Goal: Task Accomplishment & Management: Complete application form

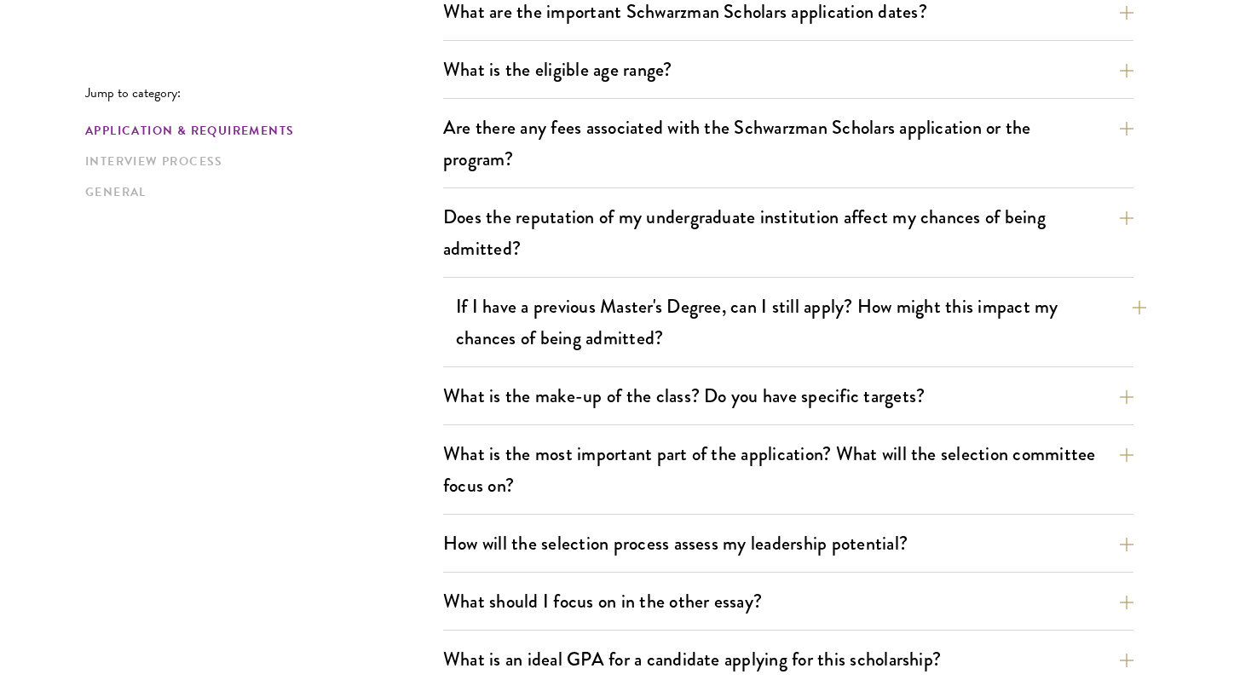
scroll to position [957, 0]
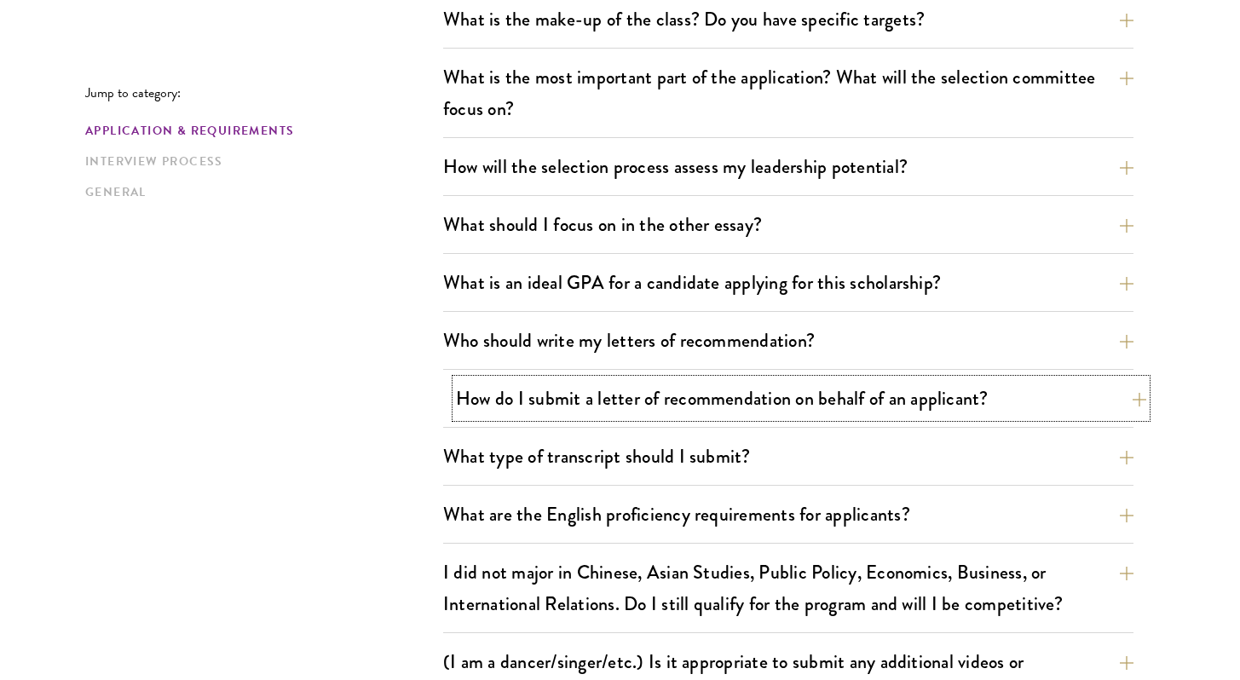
click at [663, 407] on button "How do I submit a letter of recommendation on behalf of an applicant?" at bounding box center [801, 398] width 690 height 38
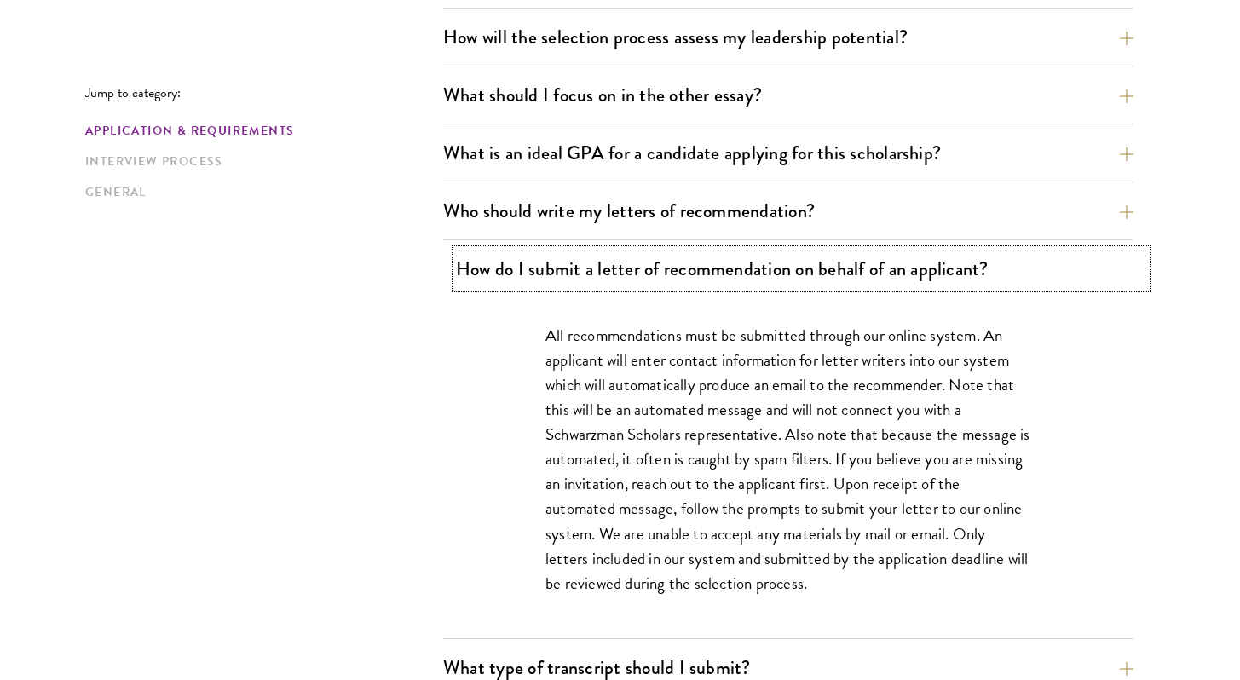
scroll to position [1296, 0]
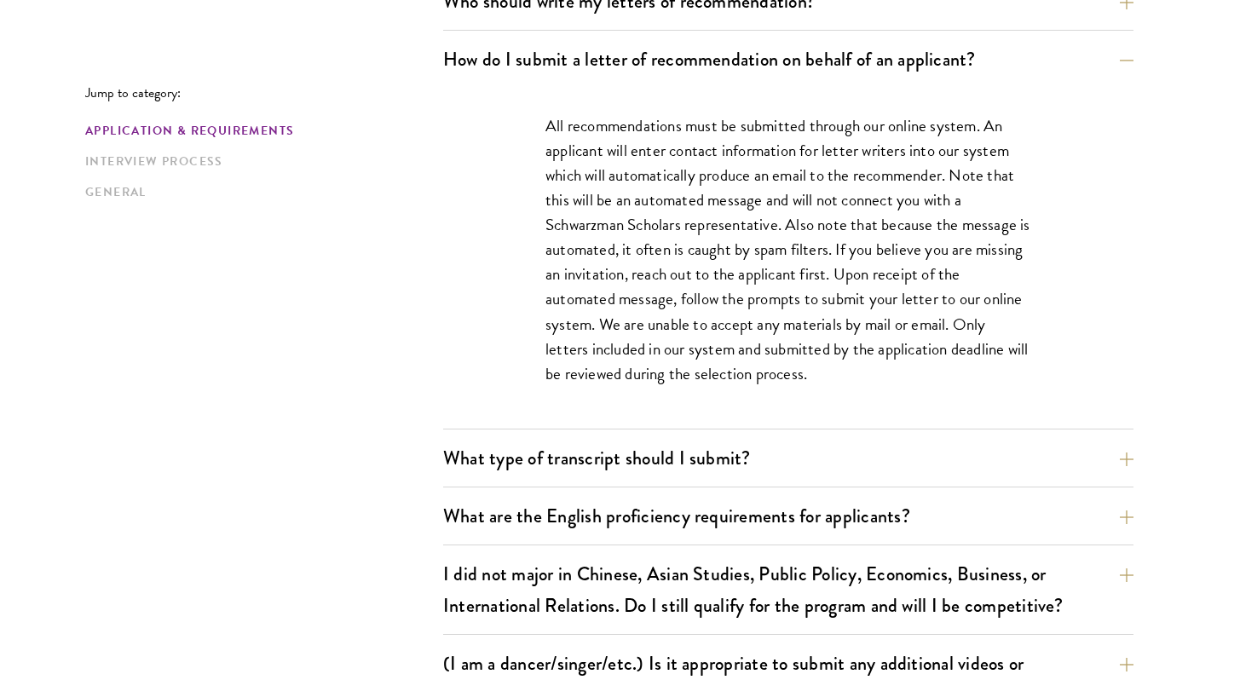
click at [746, 259] on p "All recommendations must be submitted through our online system. An applicant w…" at bounding box center [788, 249] width 486 height 273
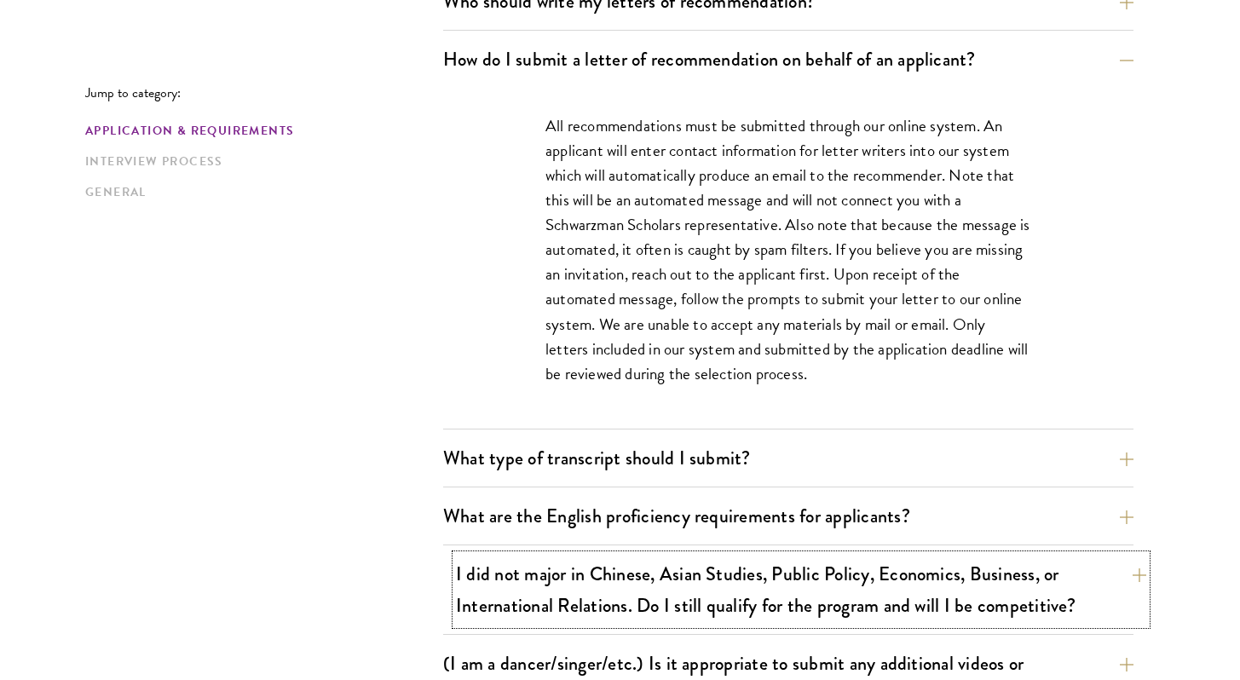
click at [684, 593] on button "I did not major in Chinese, Asian Studies, Public Policy, Economics, Business, …" at bounding box center [801, 590] width 690 height 70
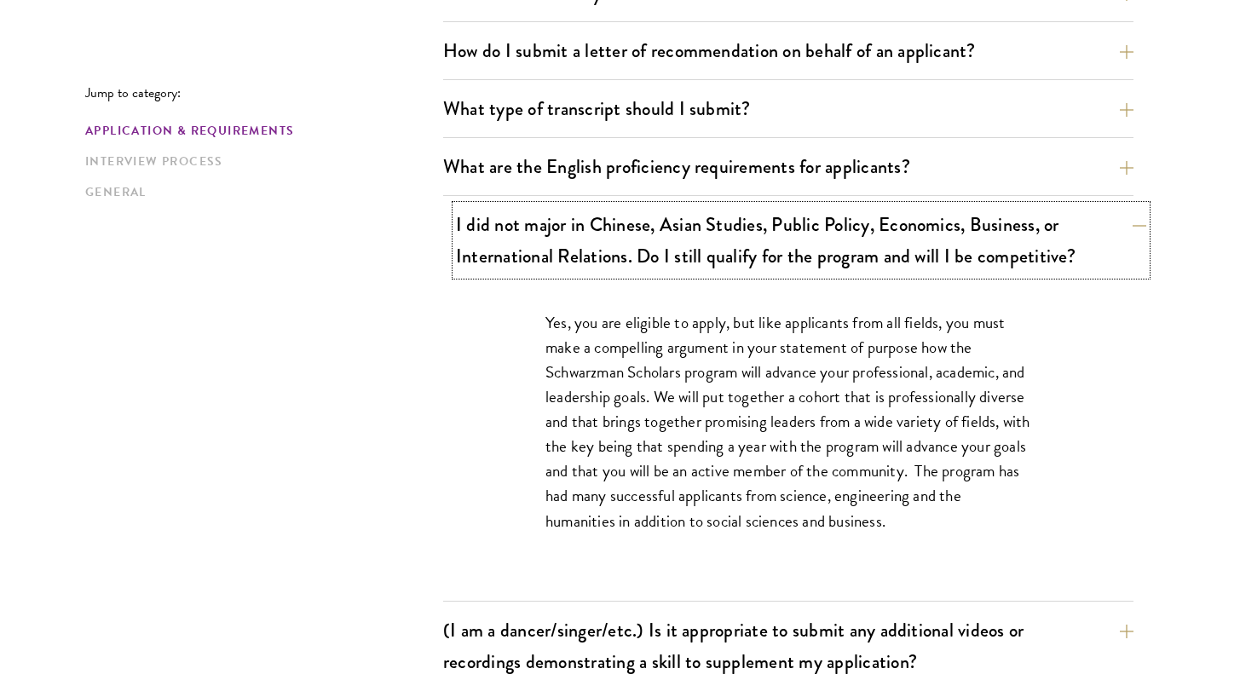
scroll to position [1307, 0]
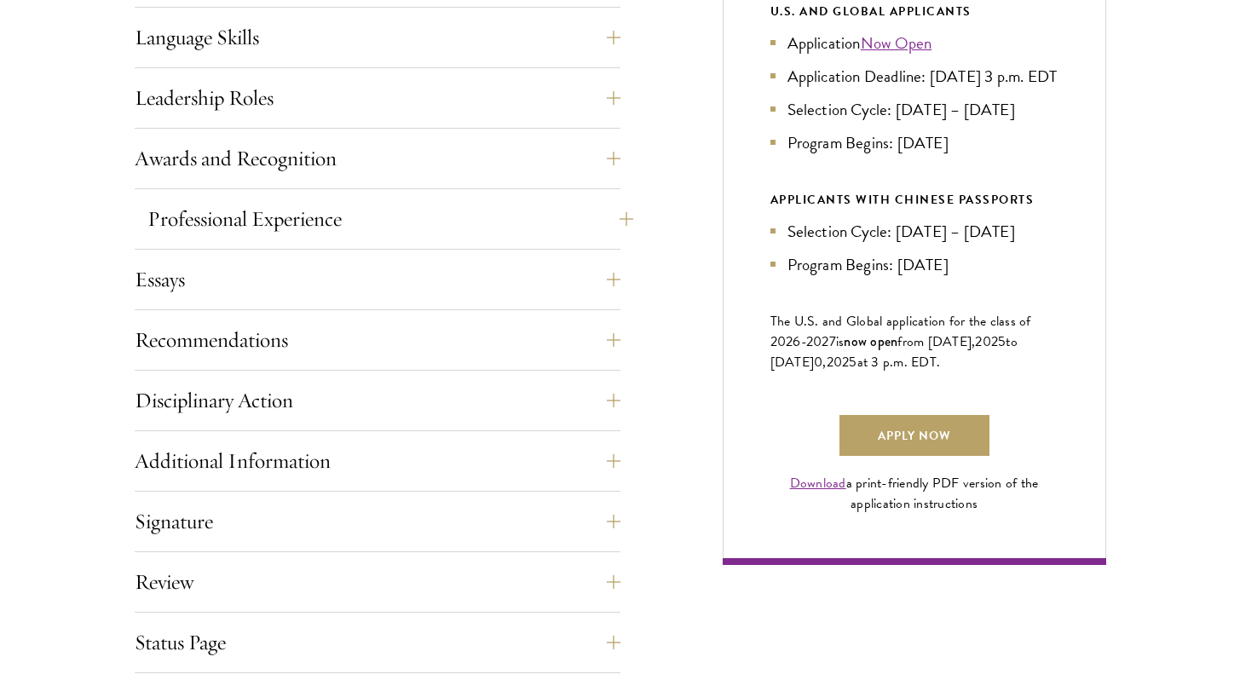
scroll to position [1007, 0]
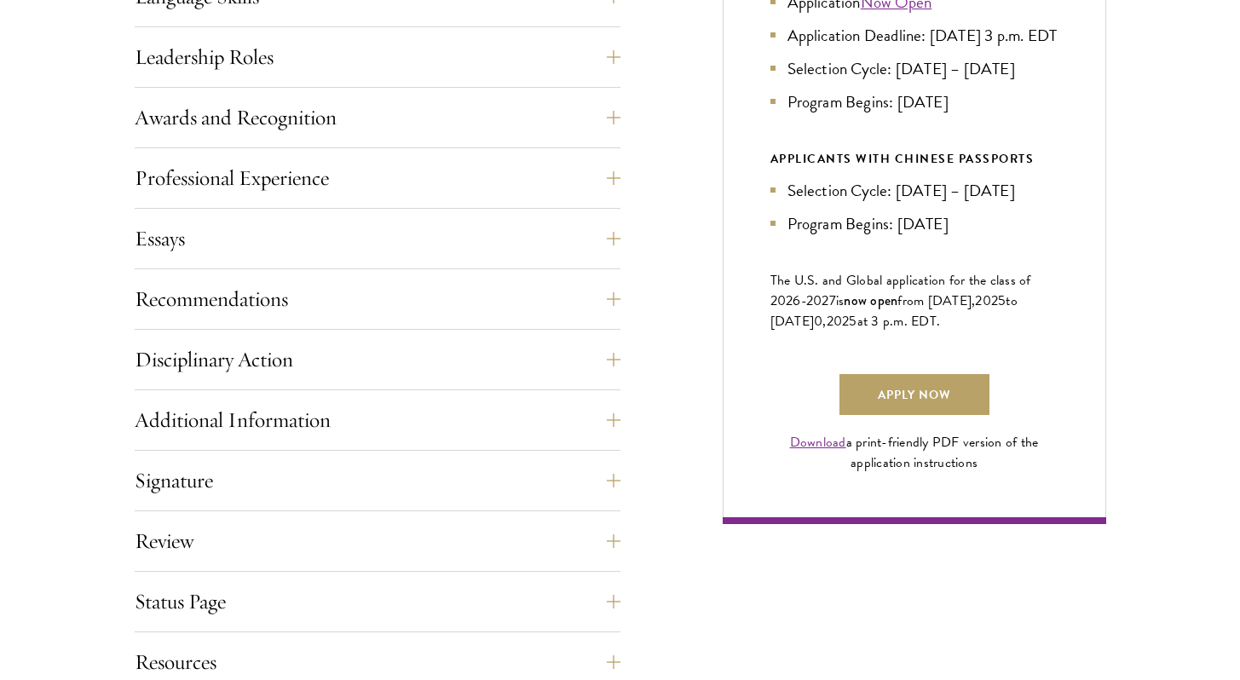
click at [432, 277] on div "Application Home Page The online application form must be completed in English.…" at bounding box center [378, 213] width 486 height 959
click at [432, 299] on button "Recommendations" at bounding box center [390, 299] width 486 height 41
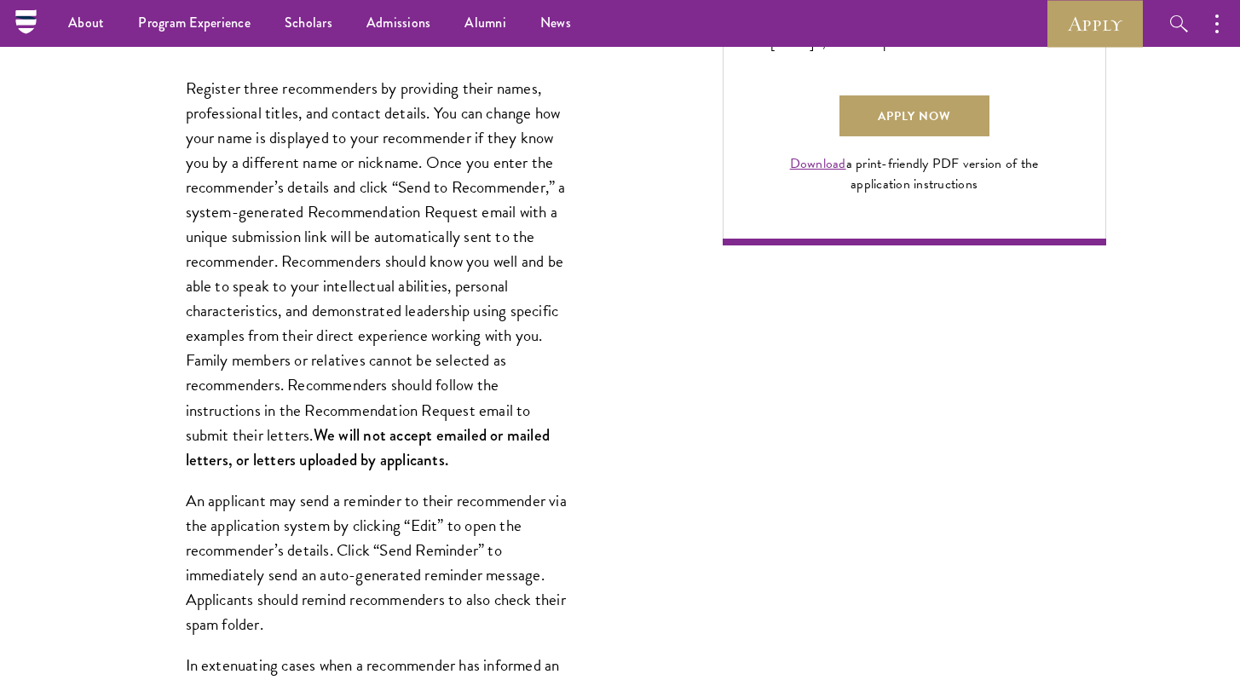
scroll to position [1284, 0]
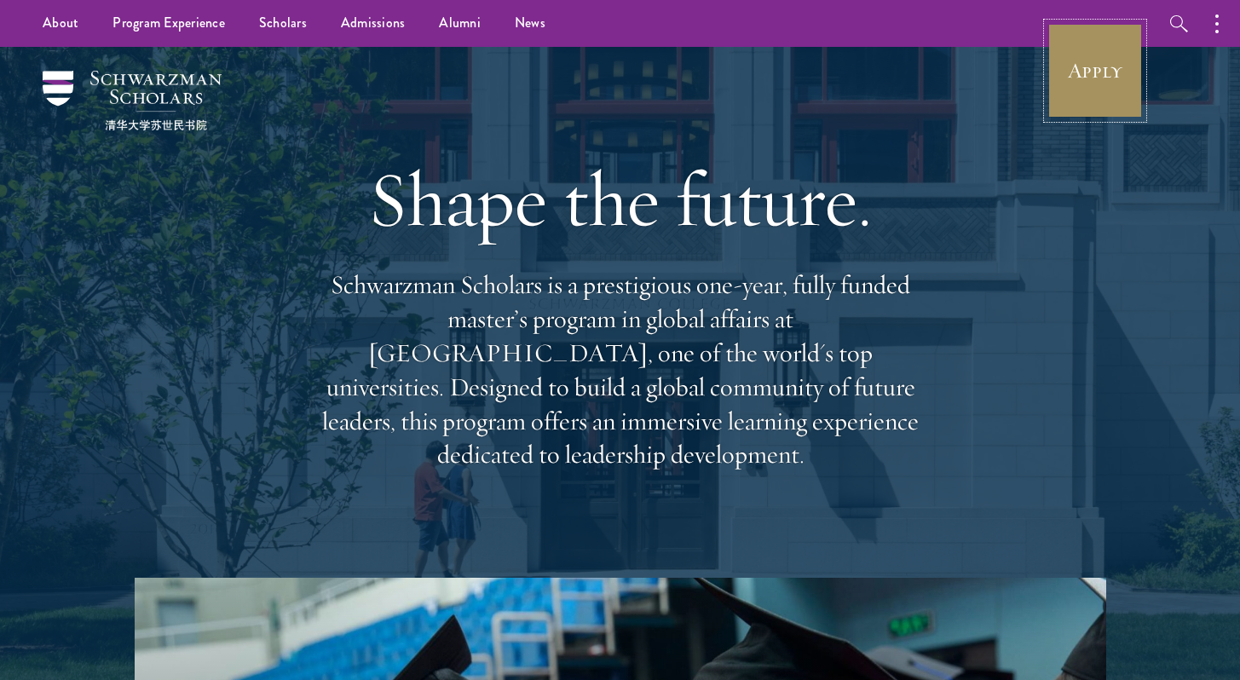
click at [1128, 61] on link "Apply" at bounding box center [1094, 70] width 95 height 95
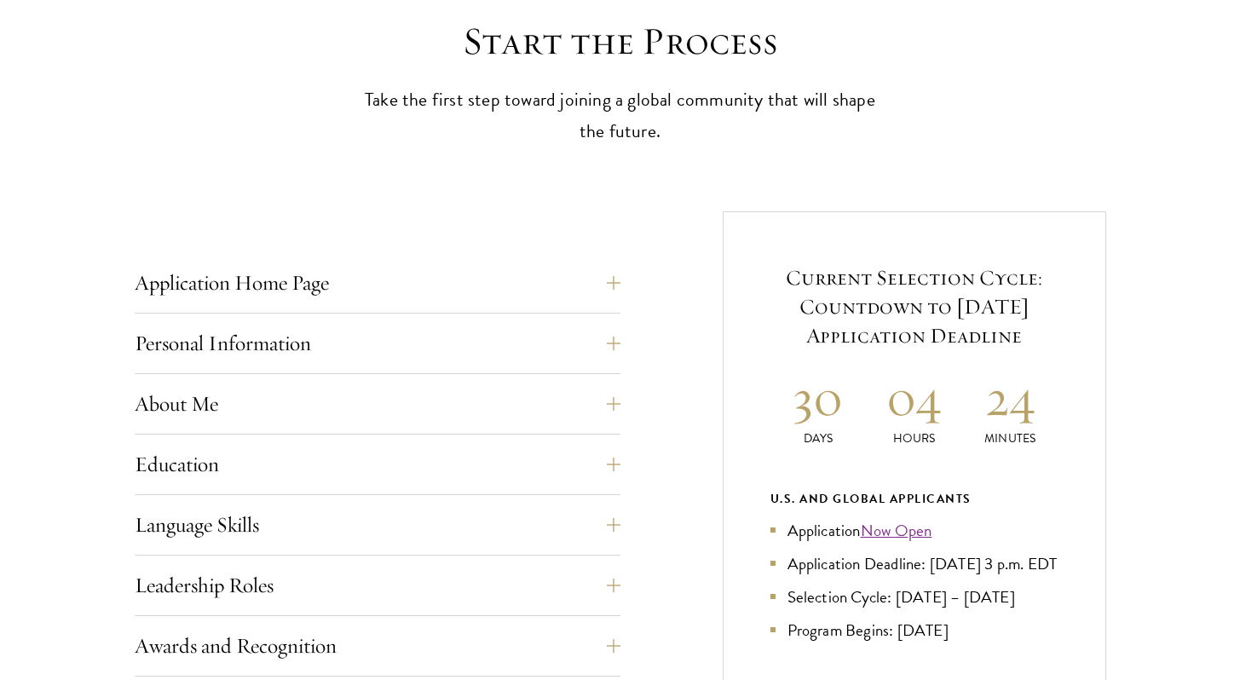
scroll to position [946, 0]
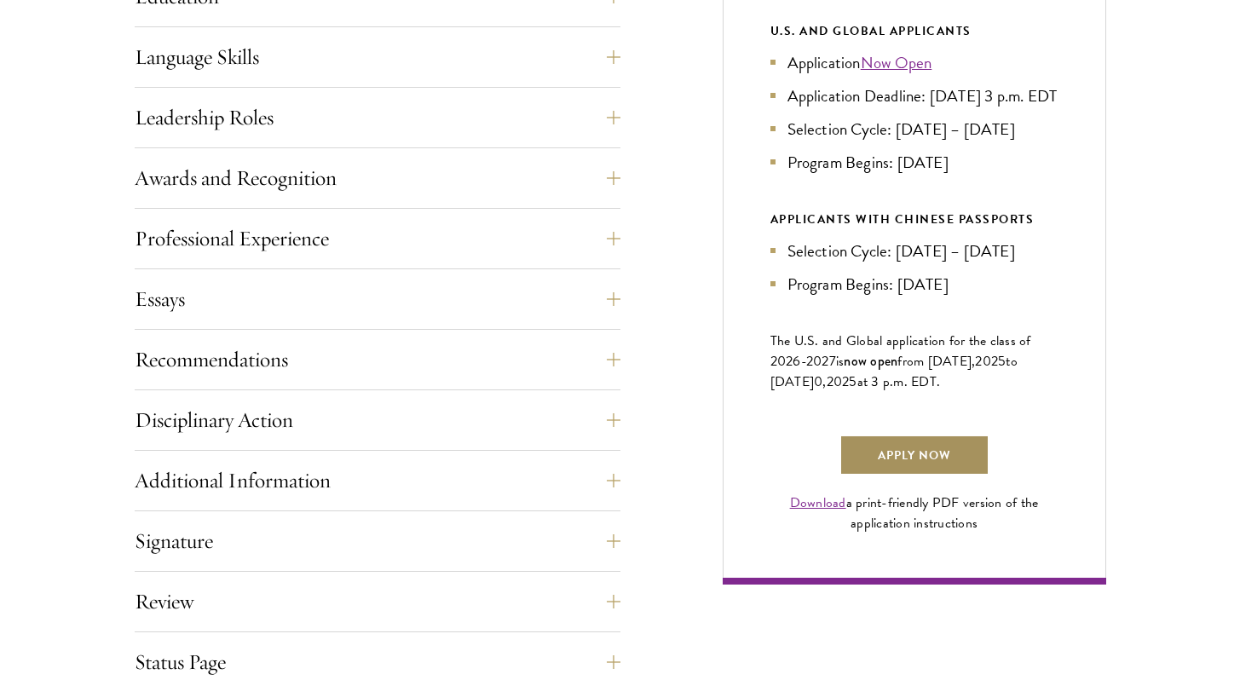
click at [882, 473] on link "Apply Now" at bounding box center [915, 455] width 150 height 41
